Goal: Task Accomplishment & Management: Manage account settings

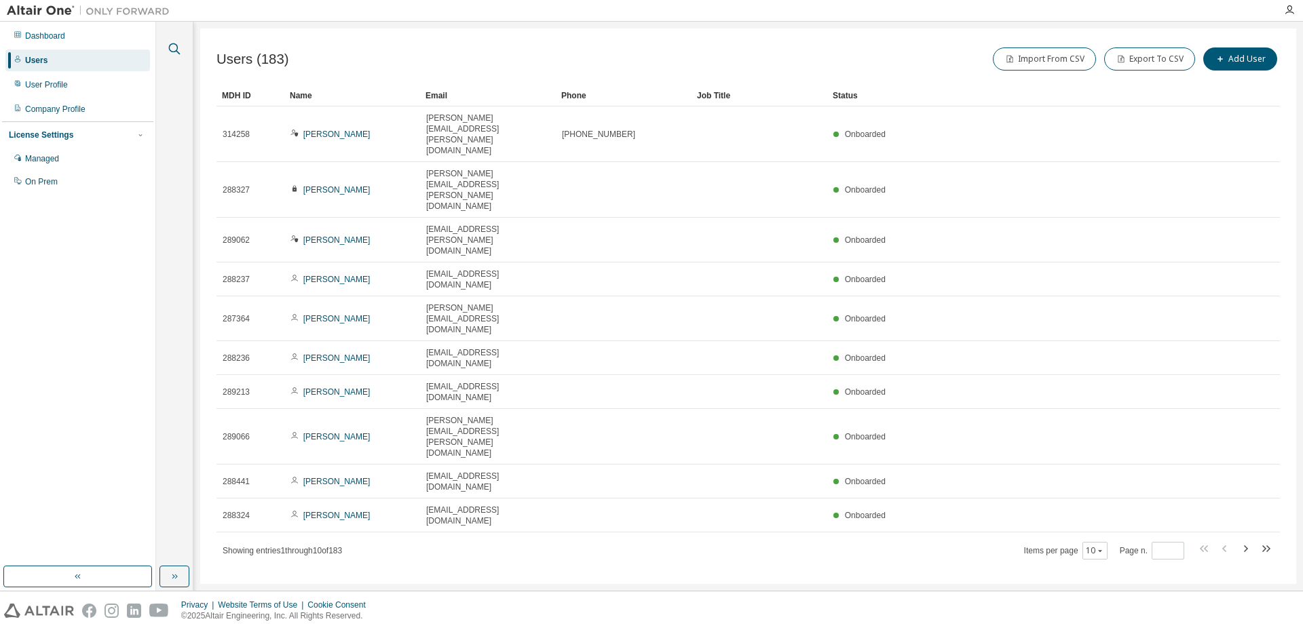
click at [172, 51] on icon "button" at bounding box center [174, 49] width 16 height 16
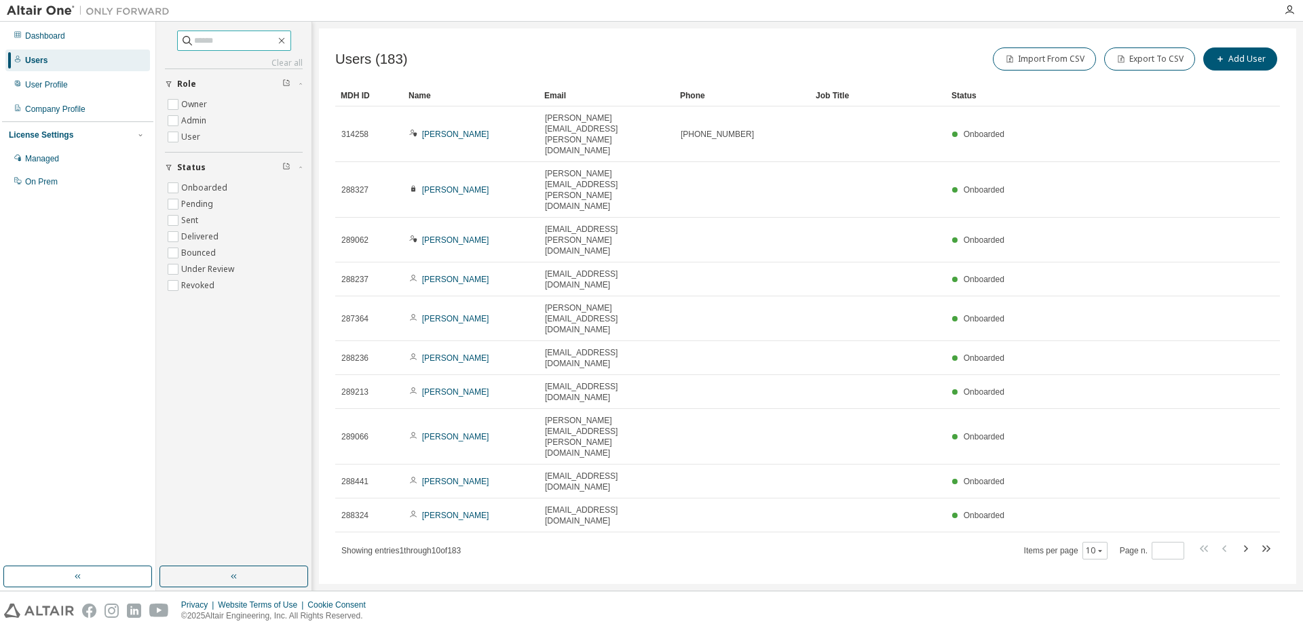
click at [194, 39] on input "text" at bounding box center [234, 41] width 81 height 14
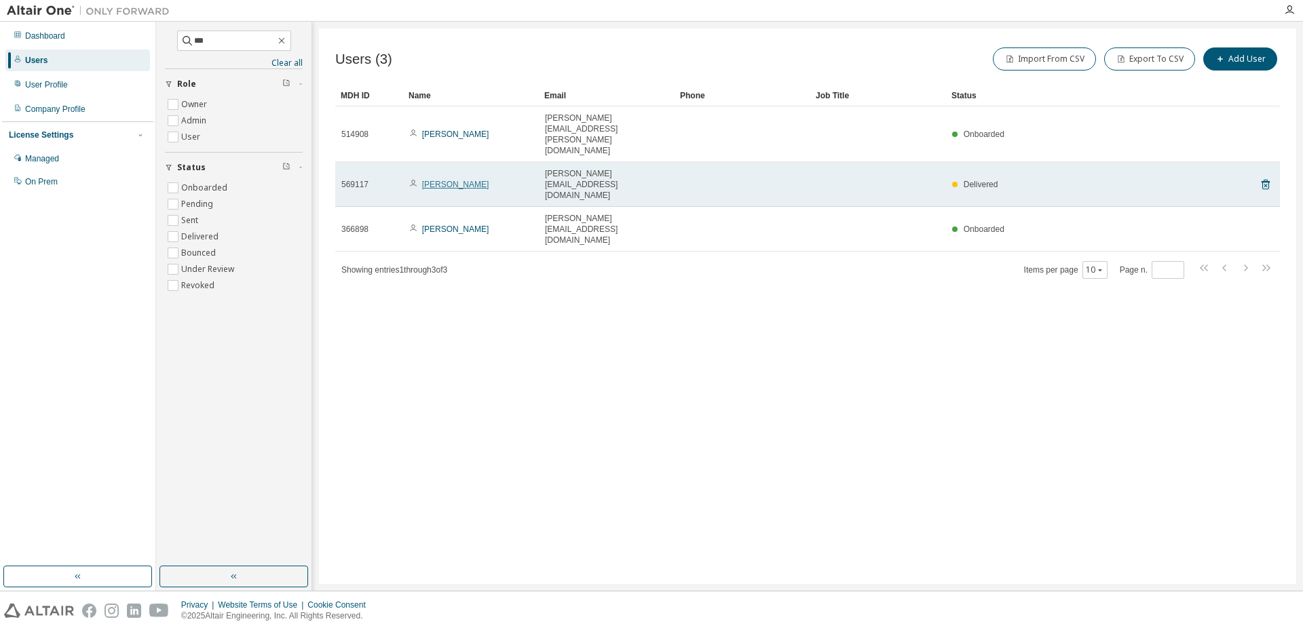
click at [439, 180] on link "[PERSON_NAME]" at bounding box center [455, 185] width 67 height 10
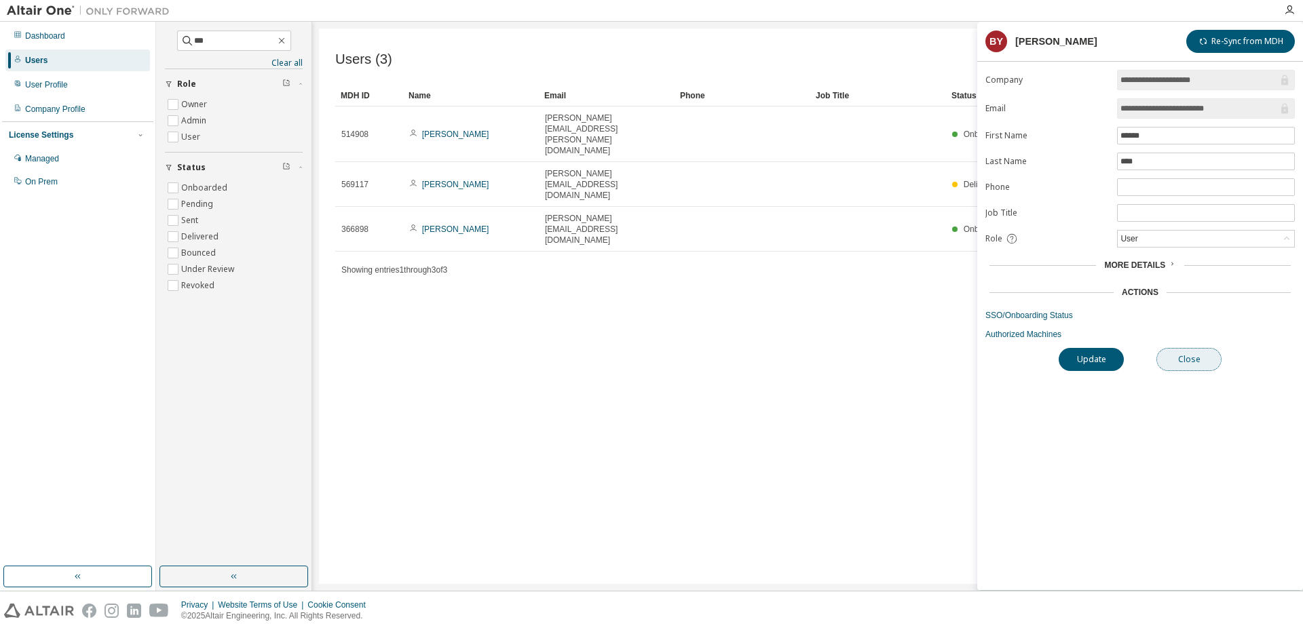
click at [1196, 356] on button "Close" at bounding box center [1188, 359] width 65 height 23
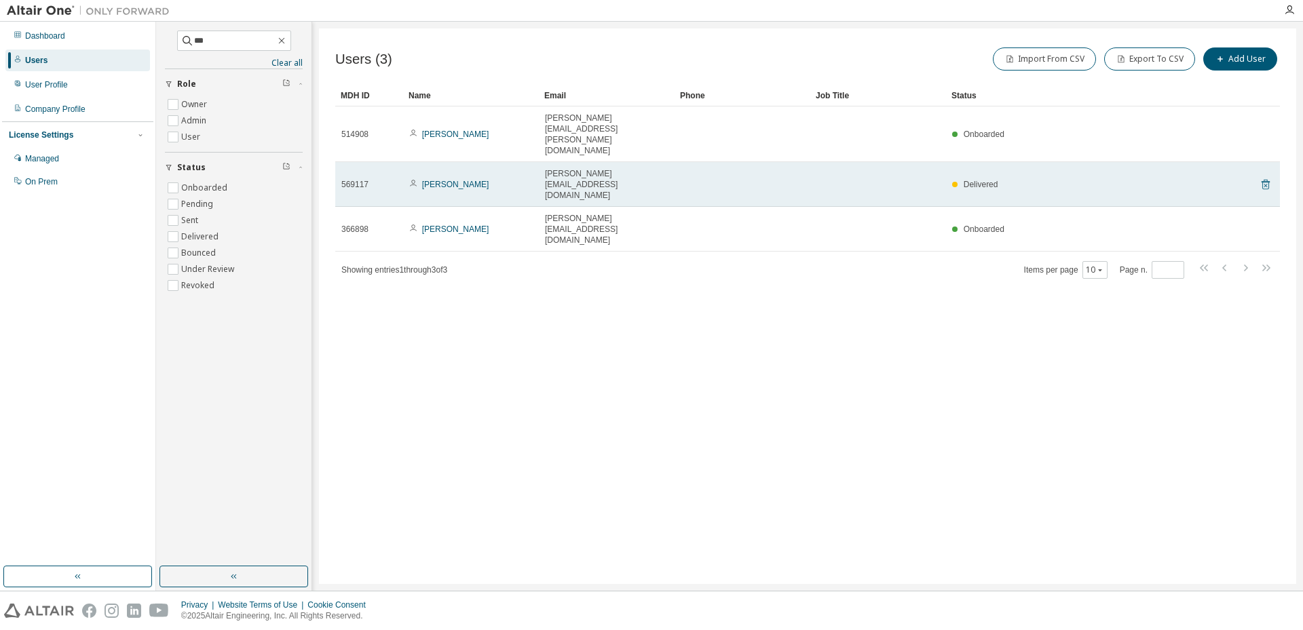
click at [1264, 184] on icon at bounding box center [1265, 185] width 3 height 3
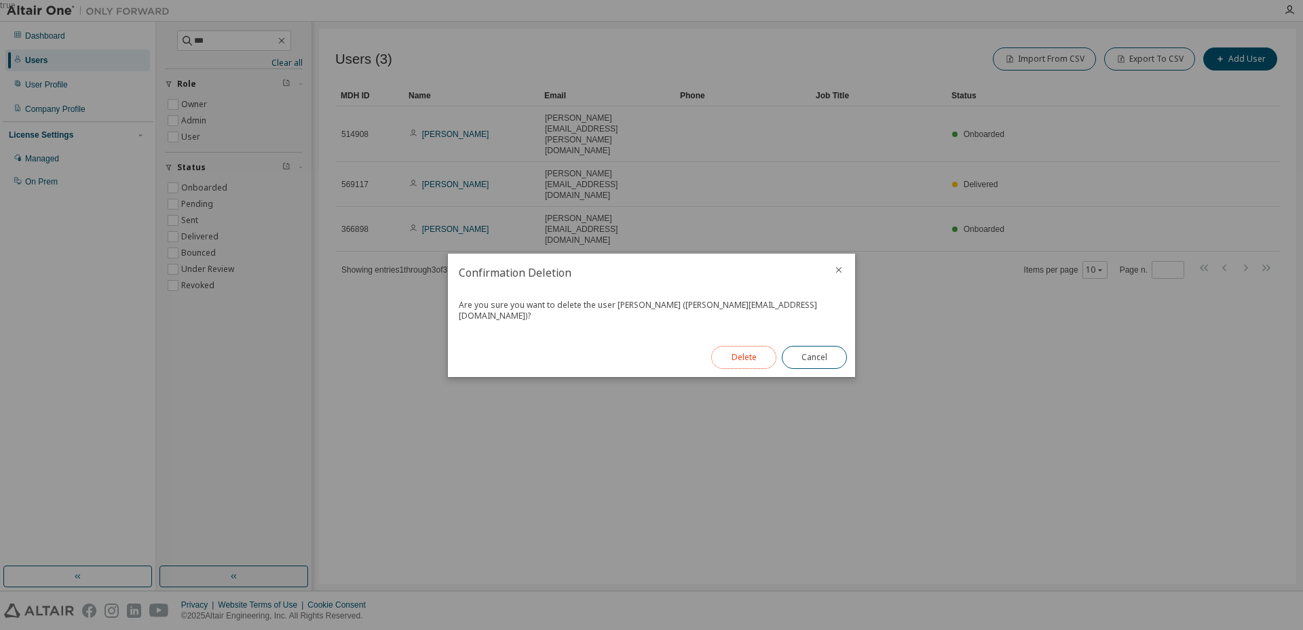
click at [751, 352] on button "Delete" at bounding box center [743, 357] width 65 height 23
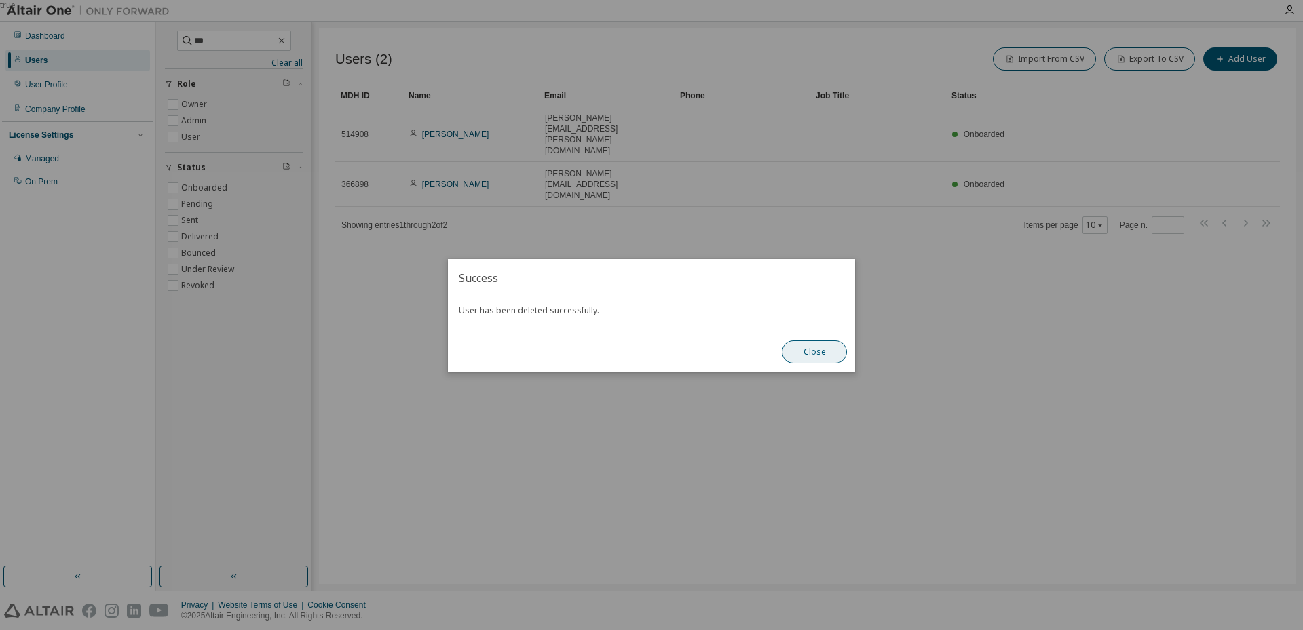
click at [818, 350] on button "Close" at bounding box center [814, 352] width 65 height 23
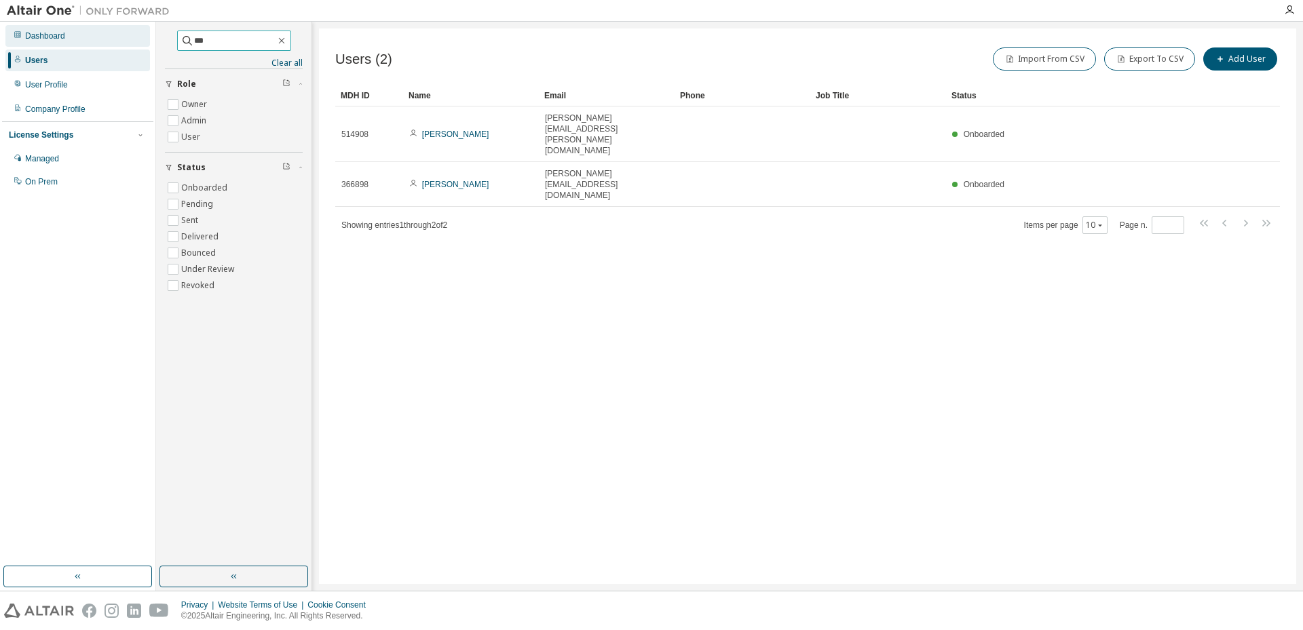
drag, startPoint x: 202, startPoint y: 38, endPoint x: 122, endPoint y: 31, distance: 80.4
click at [122, 31] on div "Dashboard Users User Profile Company Profile License Settings Managed On Prem *…" at bounding box center [651, 306] width 1303 height 569
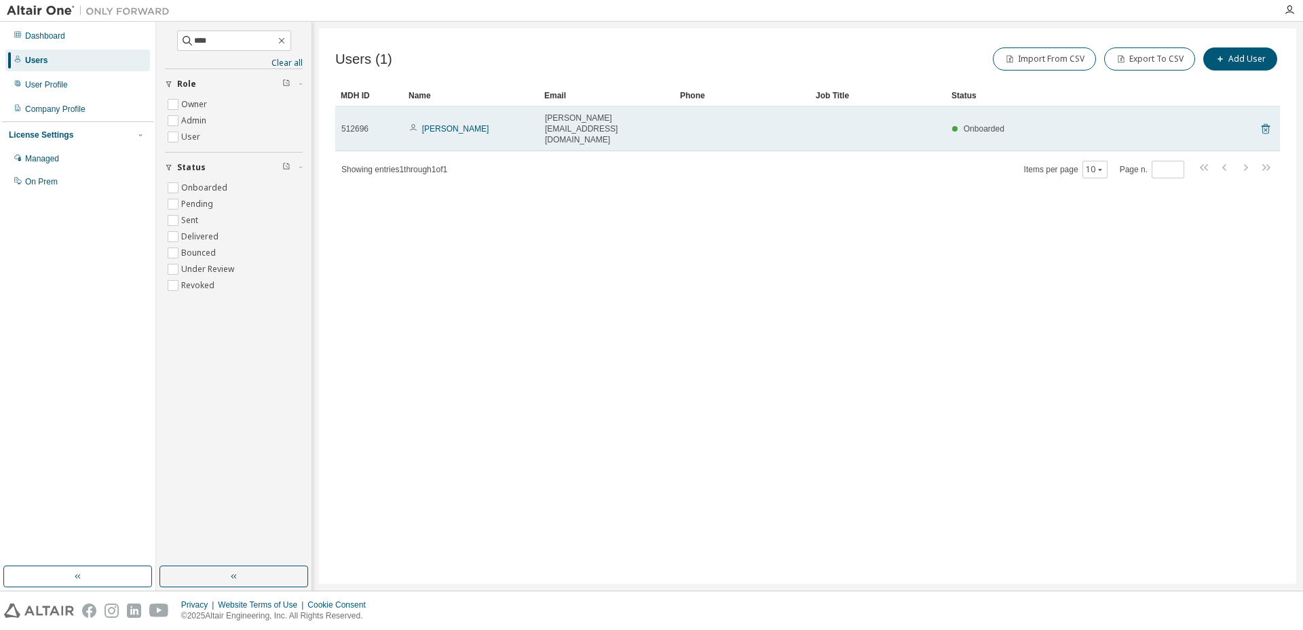
click at [1267, 124] on icon at bounding box center [1266, 129] width 8 height 10
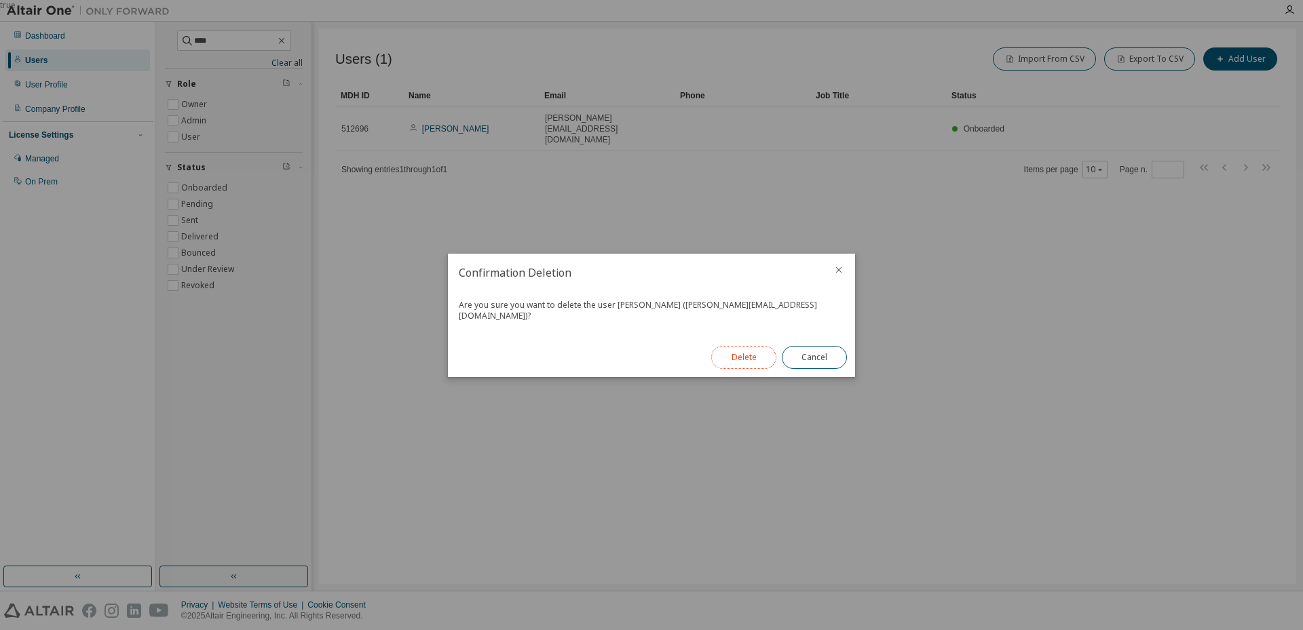
click at [736, 346] on button "Delete" at bounding box center [743, 357] width 65 height 23
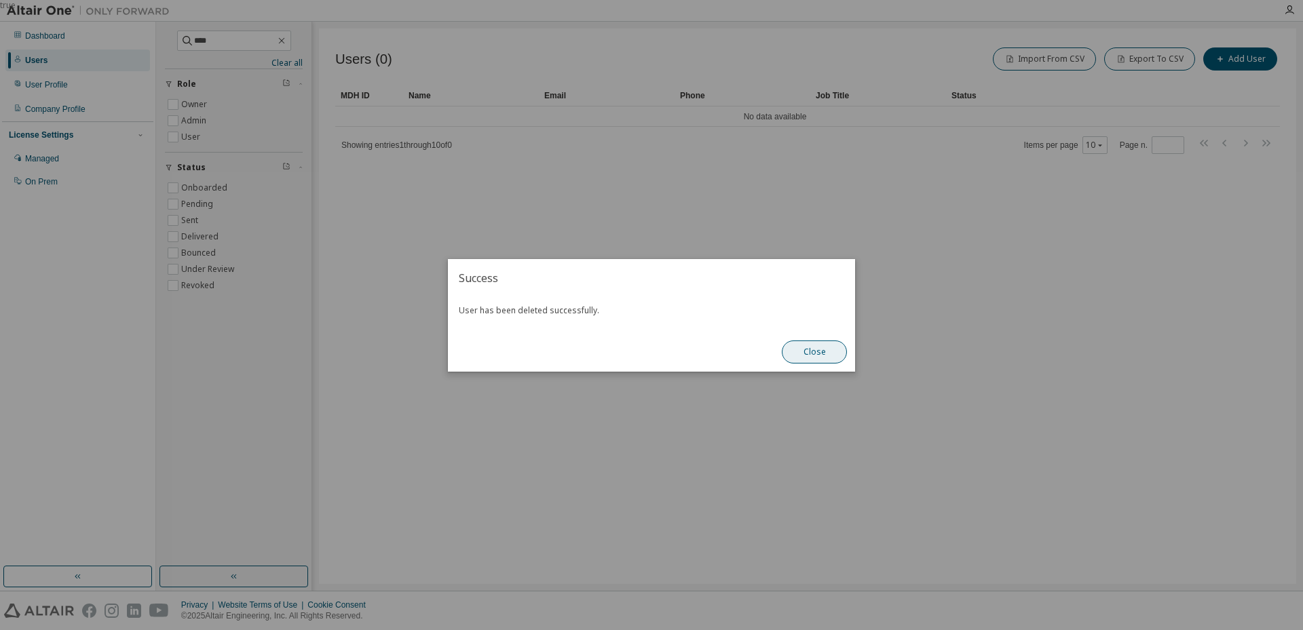
click at [809, 354] on button "Close" at bounding box center [814, 352] width 65 height 23
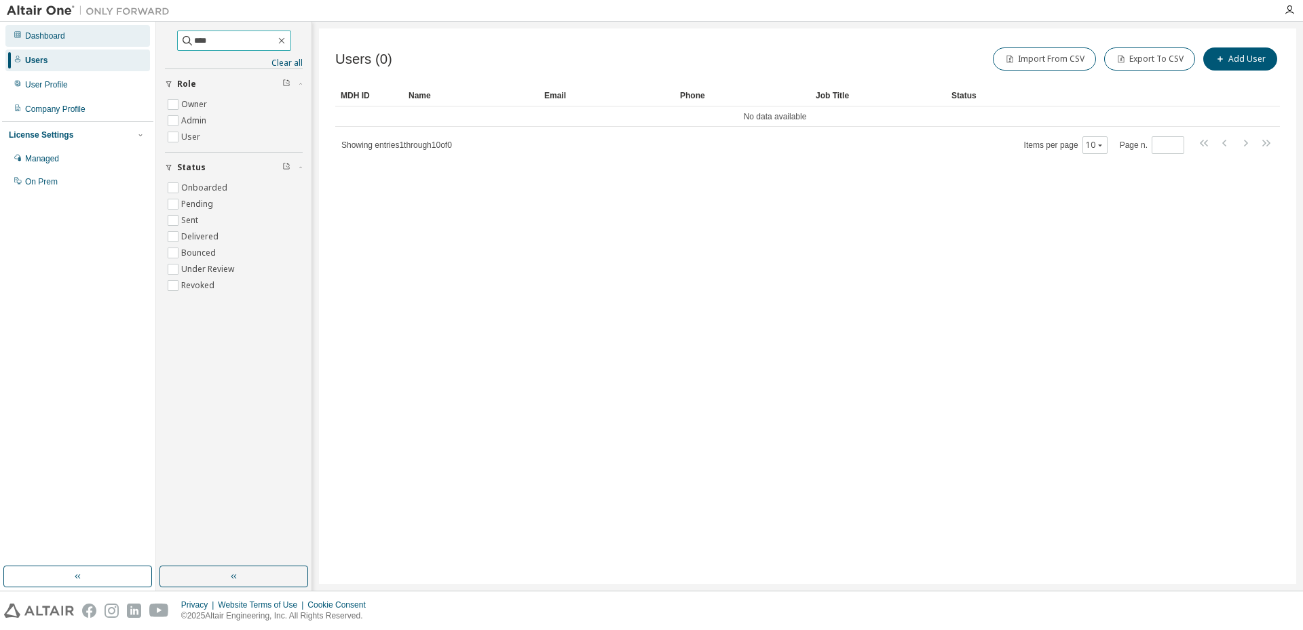
drag, startPoint x: 204, startPoint y: 41, endPoint x: 118, endPoint y: 26, distance: 87.6
click at [118, 26] on div "Dashboard Users User Profile Company Profile License Settings Managed On Prem *…" at bounding box center [651, 306] width 1303 height 569
type input "*******"
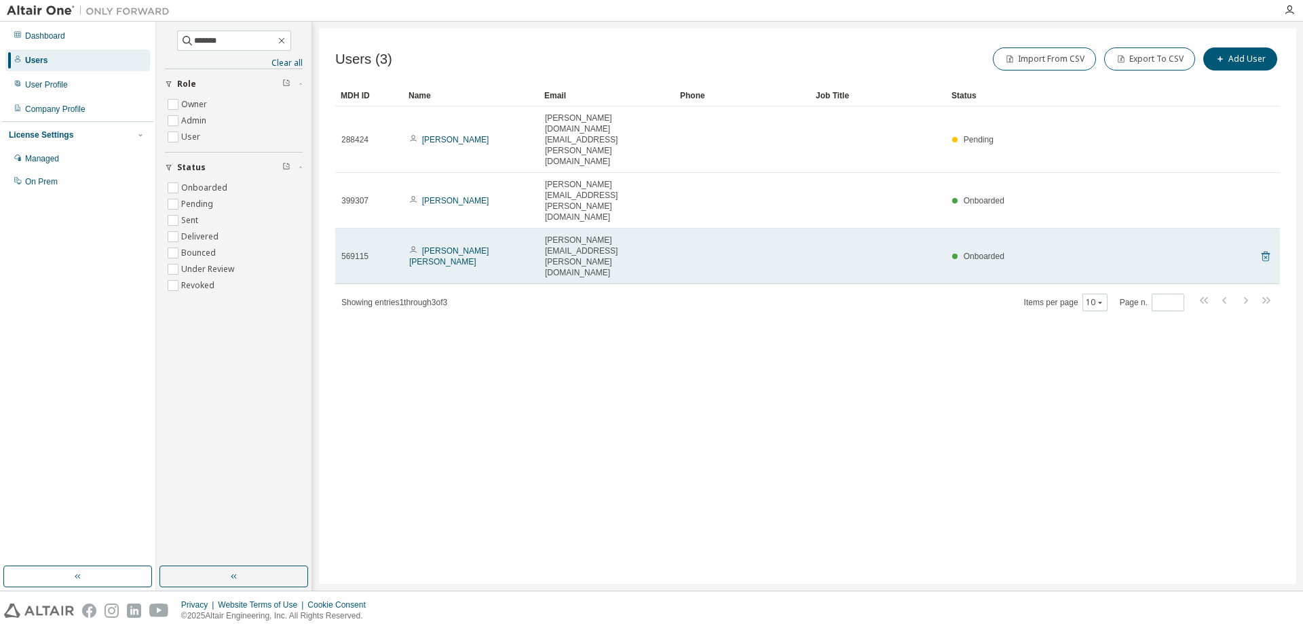
click at [1265, 252] on icon at bounding box center [1266, 257] width 8 height 10
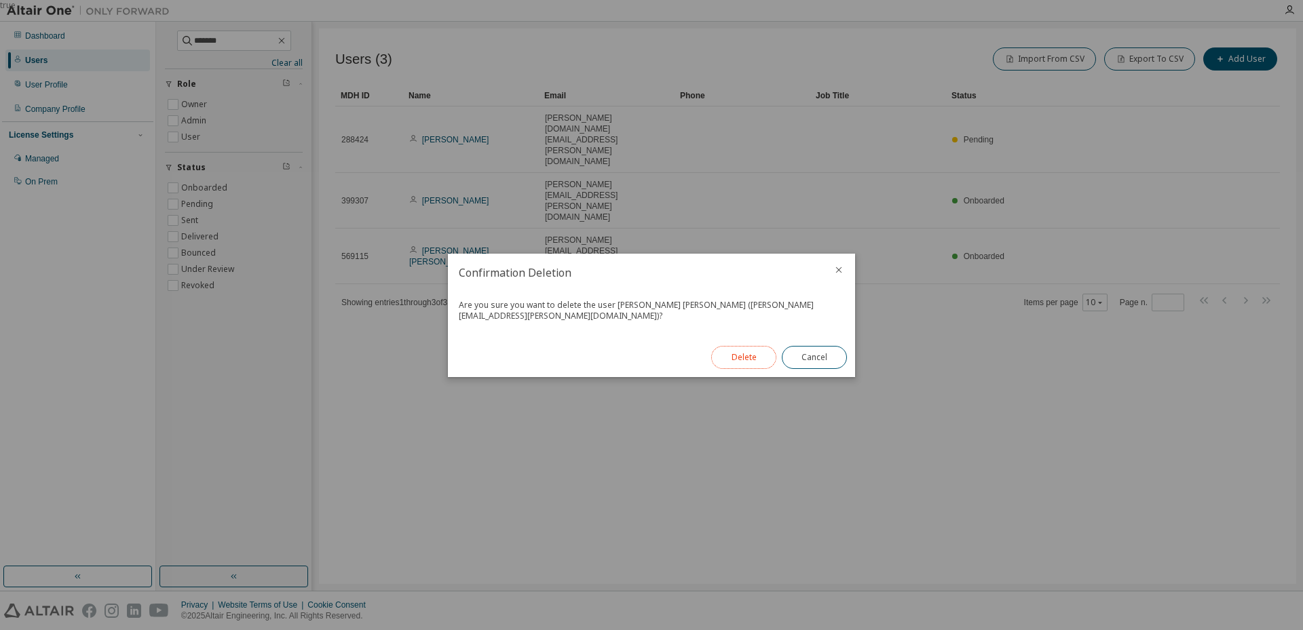
click at [739, 356] on button "Delete" at bounding box center [743, 357] width 65 height 23
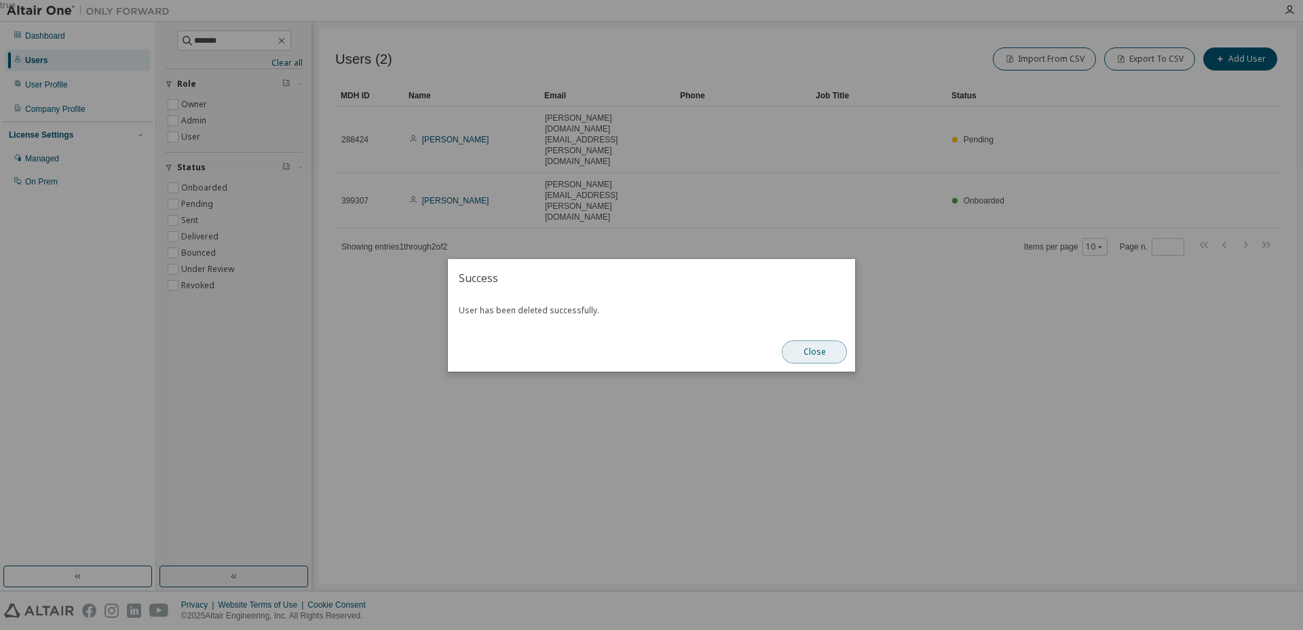
click at [809, 351] on button "Close" at bounding box center [814, 352] width 65 height 23
